Goal: Task Accomplishment & Management: Use online tool/utility

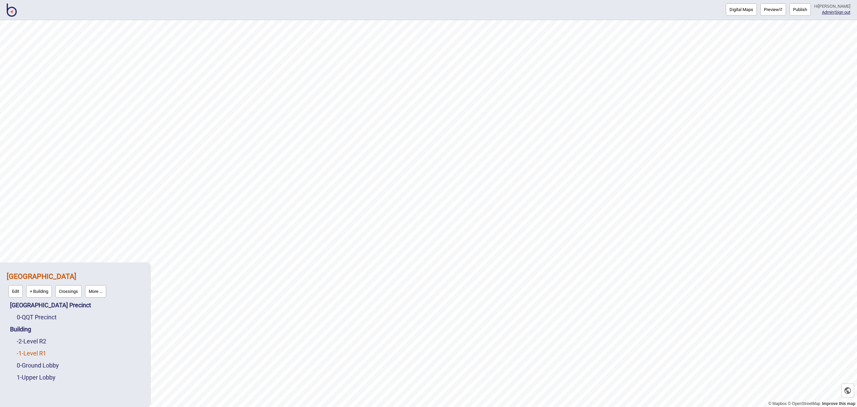
click at [41, 353] on link "-1 - Level R1" at bounding box center [31, 353] width 29 height 7
click at [30, 350] on button "Edit" at bounding box center [25, 351] width 14 height 12
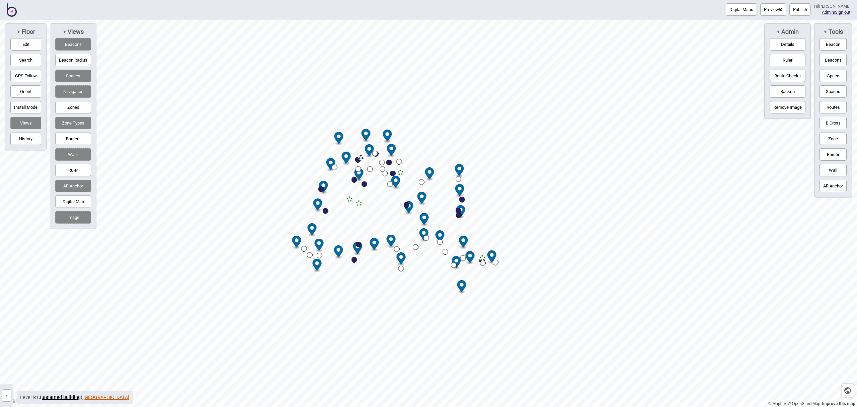
click at [95, 398] on link "[GEOGRAPHIC_DATA]" at bounding box center [106, 398] width 46 height 6
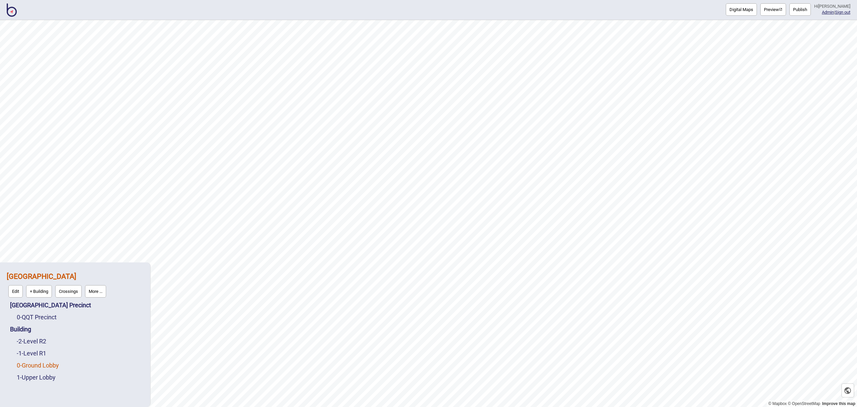
click at [39, 362] on link "0 - Ground Lobby" at bounding box center [38, 365] width 42 height 7
click at [27, 365] on button "Edit" at bounding box center [25, 363] width 14 height 12
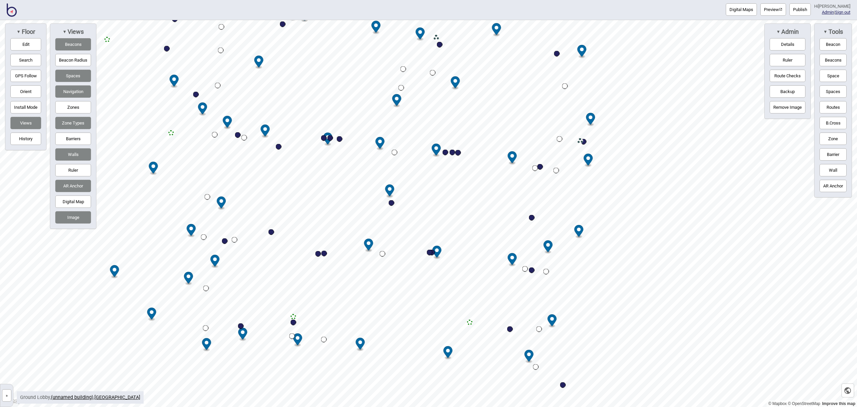
click at [746, 11] on button "Digital Maps" at bounding box center [741, 9] width 31 height 12
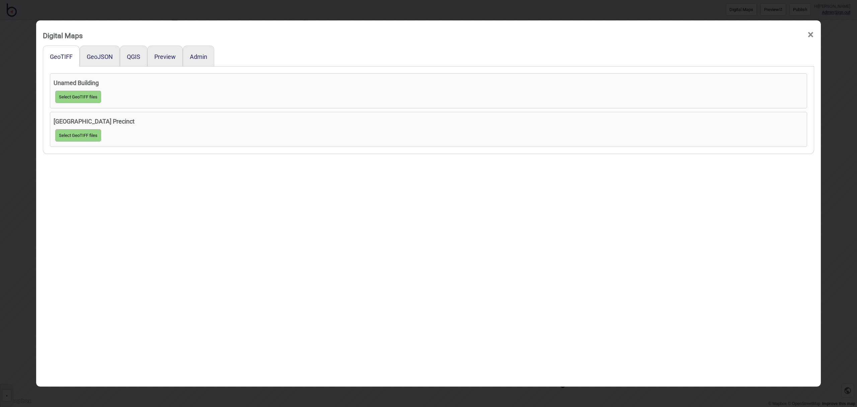
click at [811, 36] on span "×" at bounding box center [810, 35] width 7 height 22
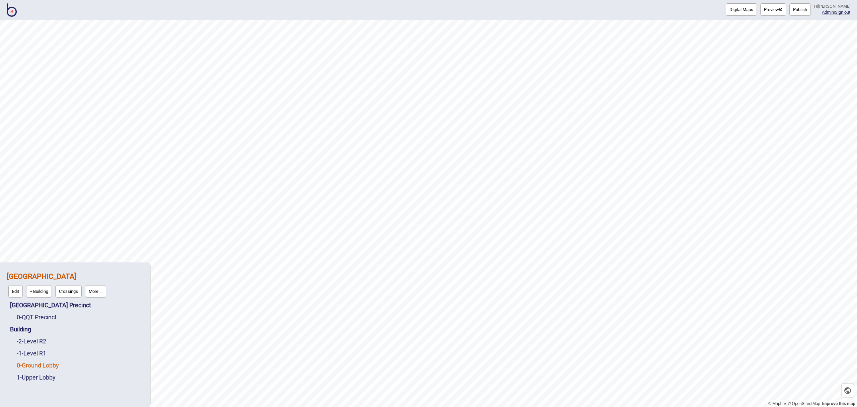
click at [45, 365] on link "0 - Ground Lobby" at bounding box center [38, 365] width 42 height 7
click at [781, 12] on button "Preview" at bounding box center [773, 9] width 26 height 12
